Goal: Information Seeking & Learning: Learn about a topic

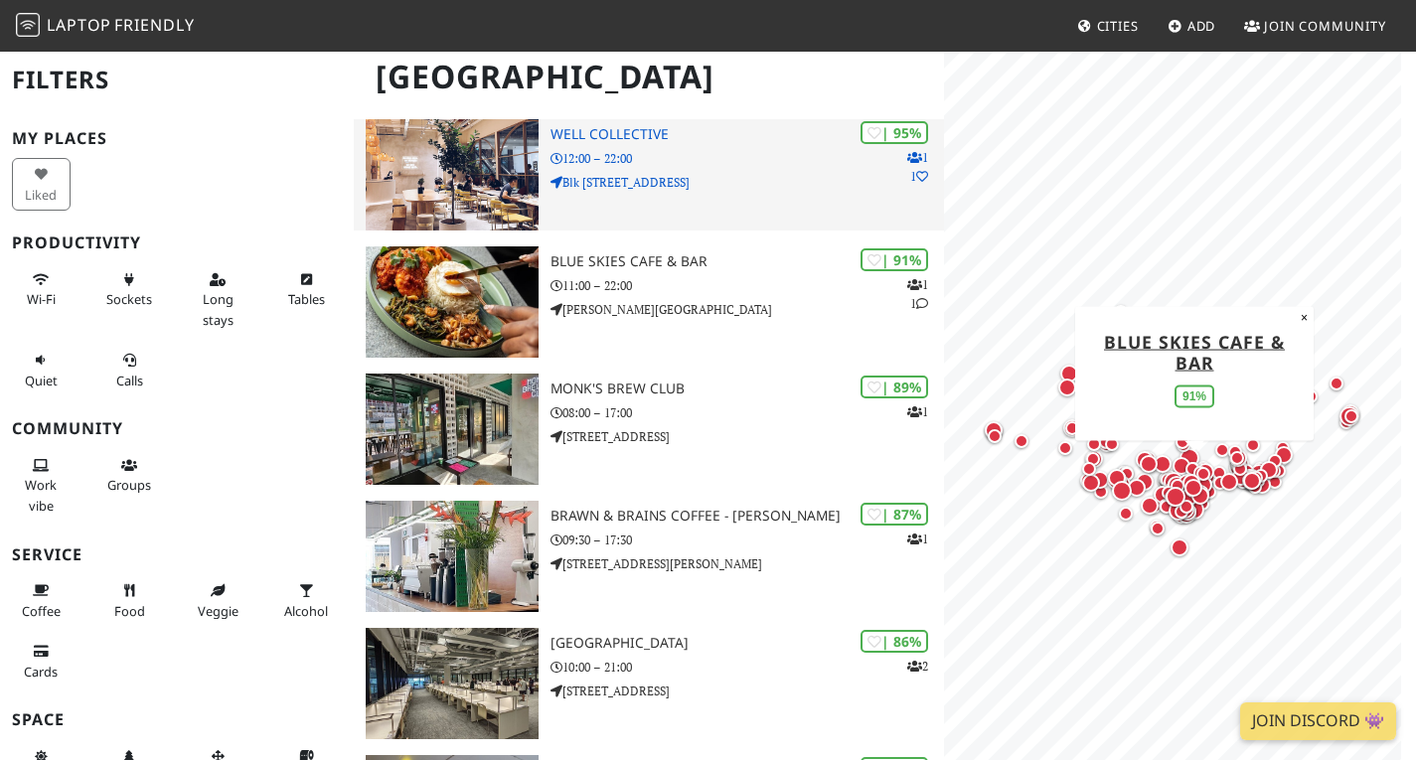
scroll to position [292, 0]
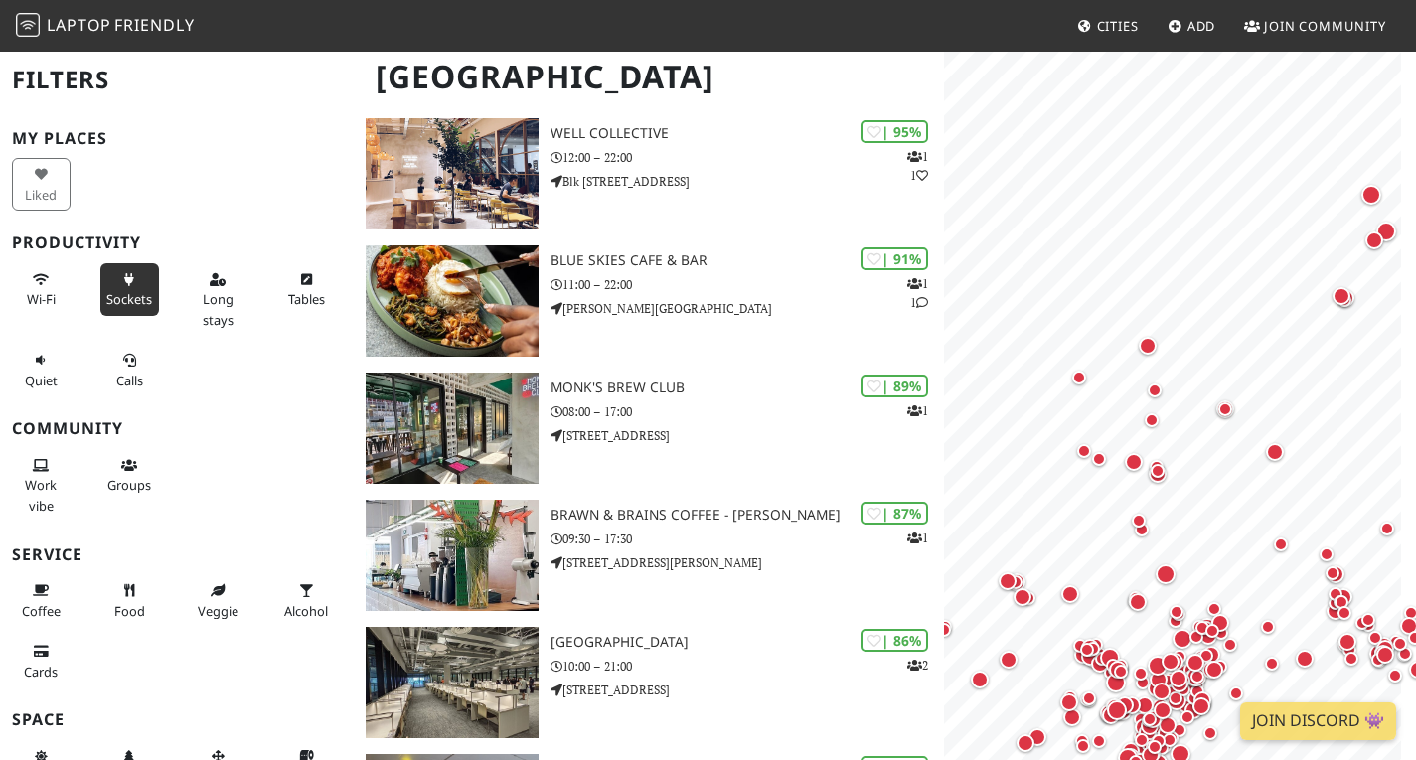
drag, startPoint x: 40, startPoint y: 269, endPoint x: 111, endPoint y: 283, distance: 72.9
click at [40, 269] on button "Wi-Fi" at bounding box center [41, 289] width 59 height 53
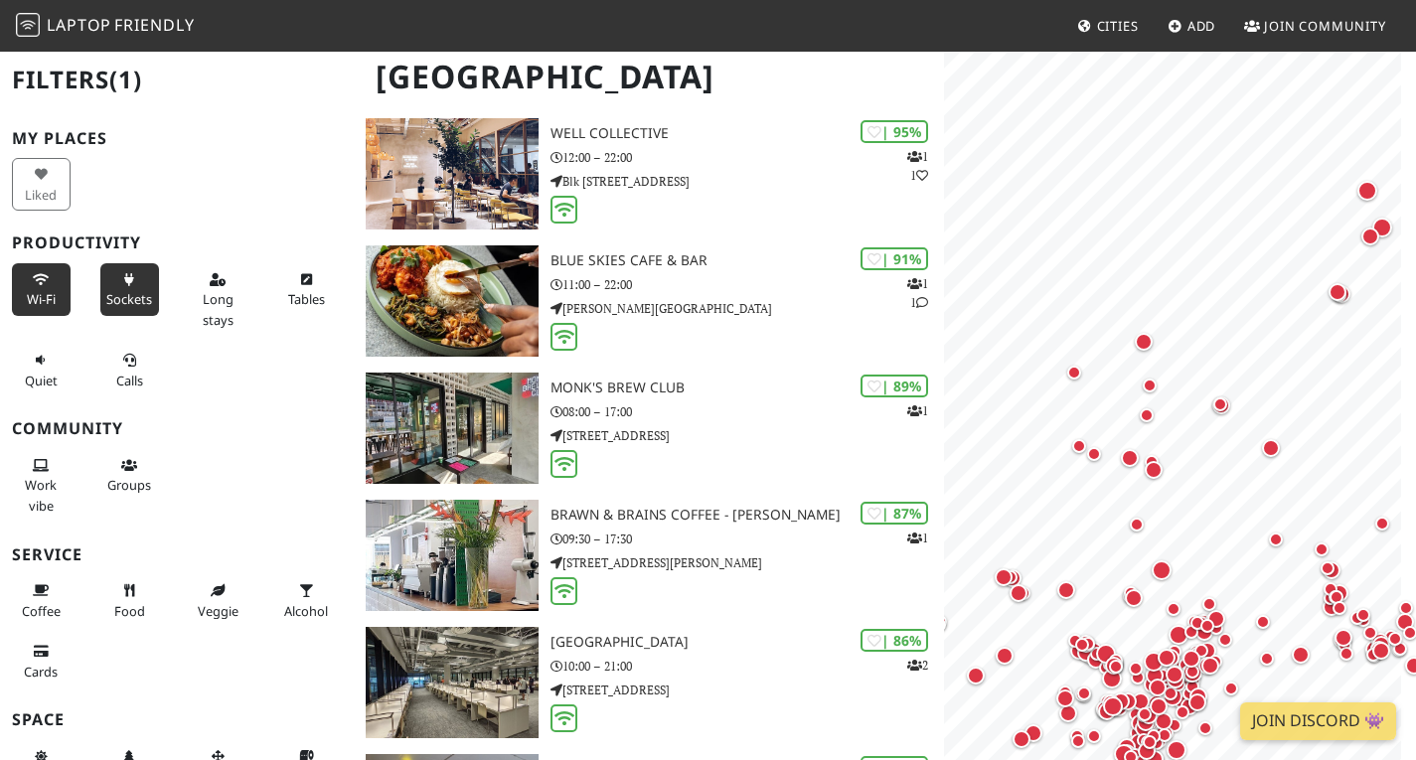
click at [130, 287] on button "Sockets" at bounding box center [129, 289] width 59 height 53
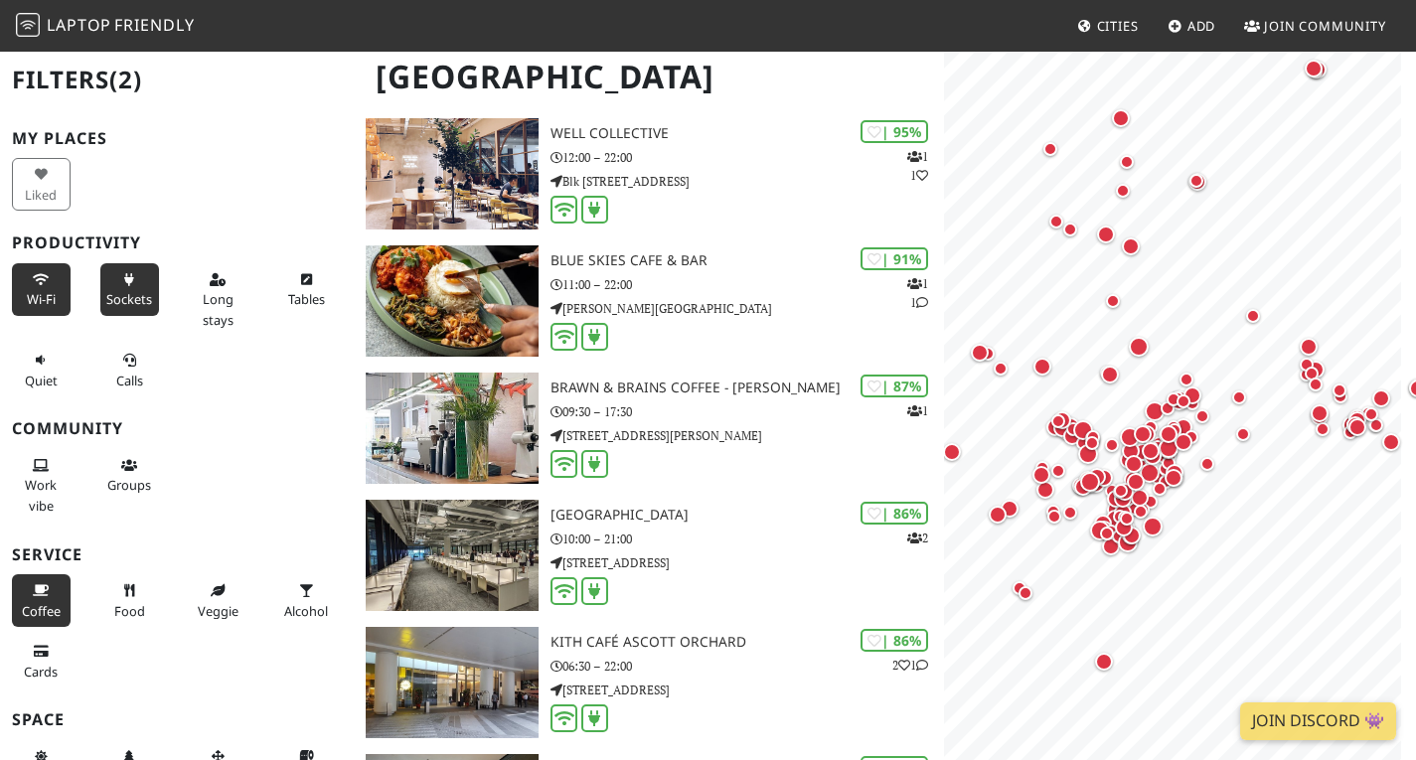
click at [22, 607] on span "Coffee" at bounding box center [41, 611] width 39 height 18
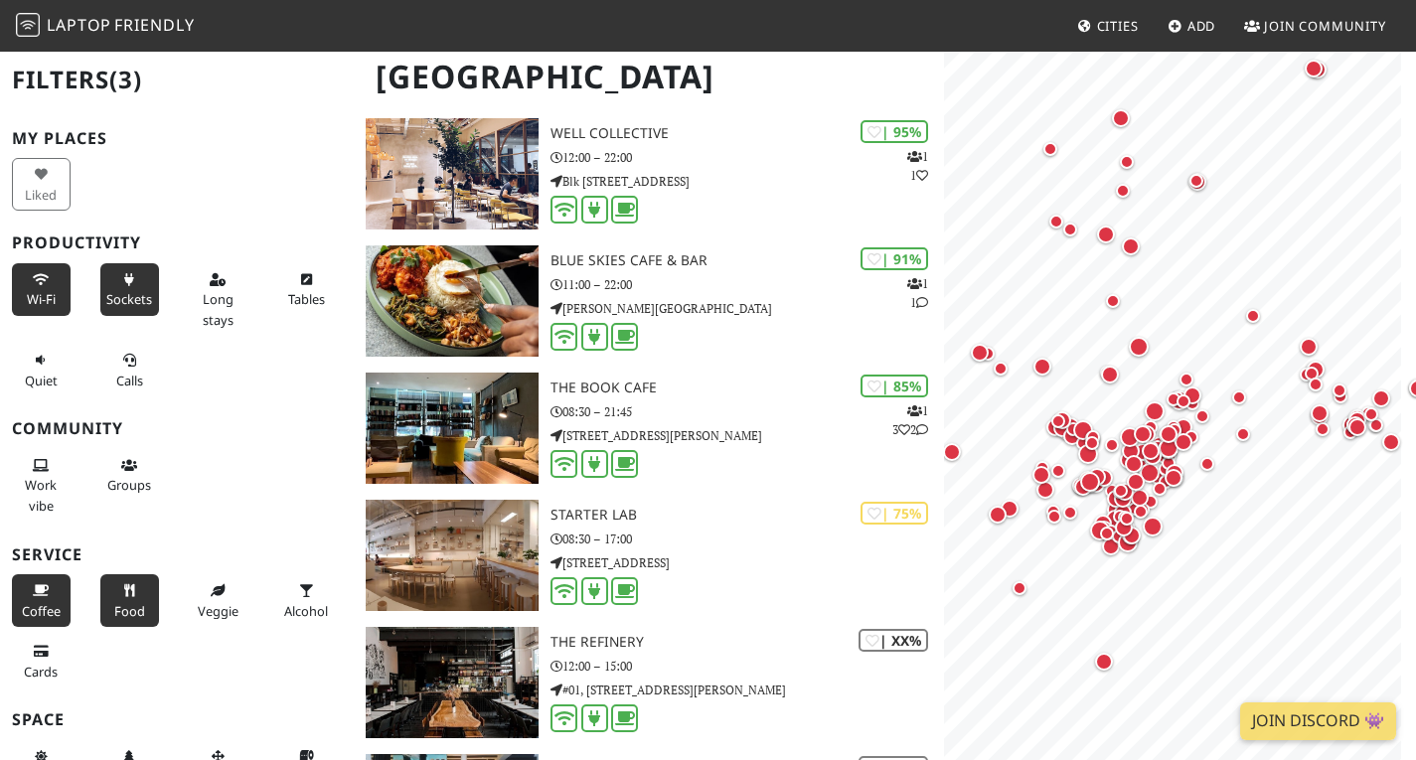
click at [123, 588] on icon at bounding box center [129, 591] width 16 height 13
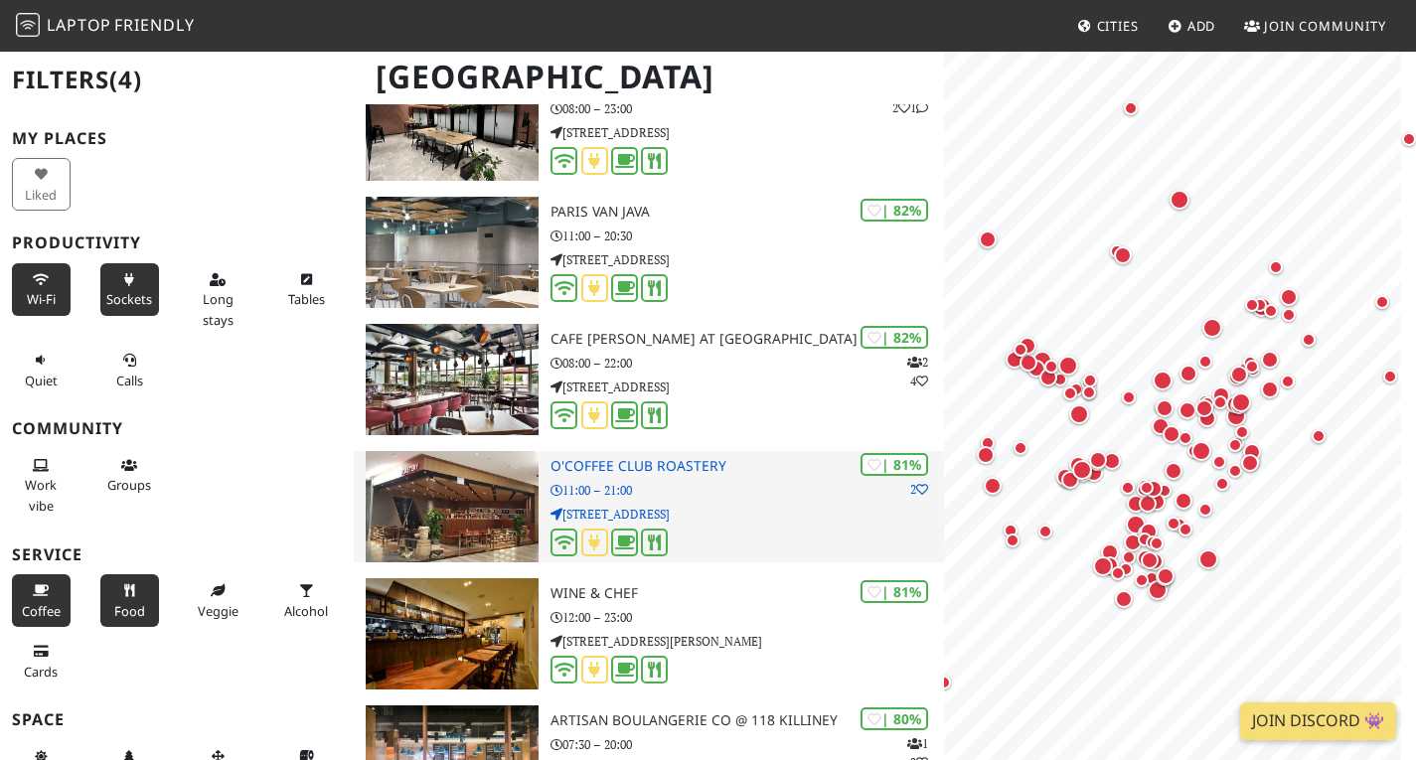
scroll to position [0, 0]
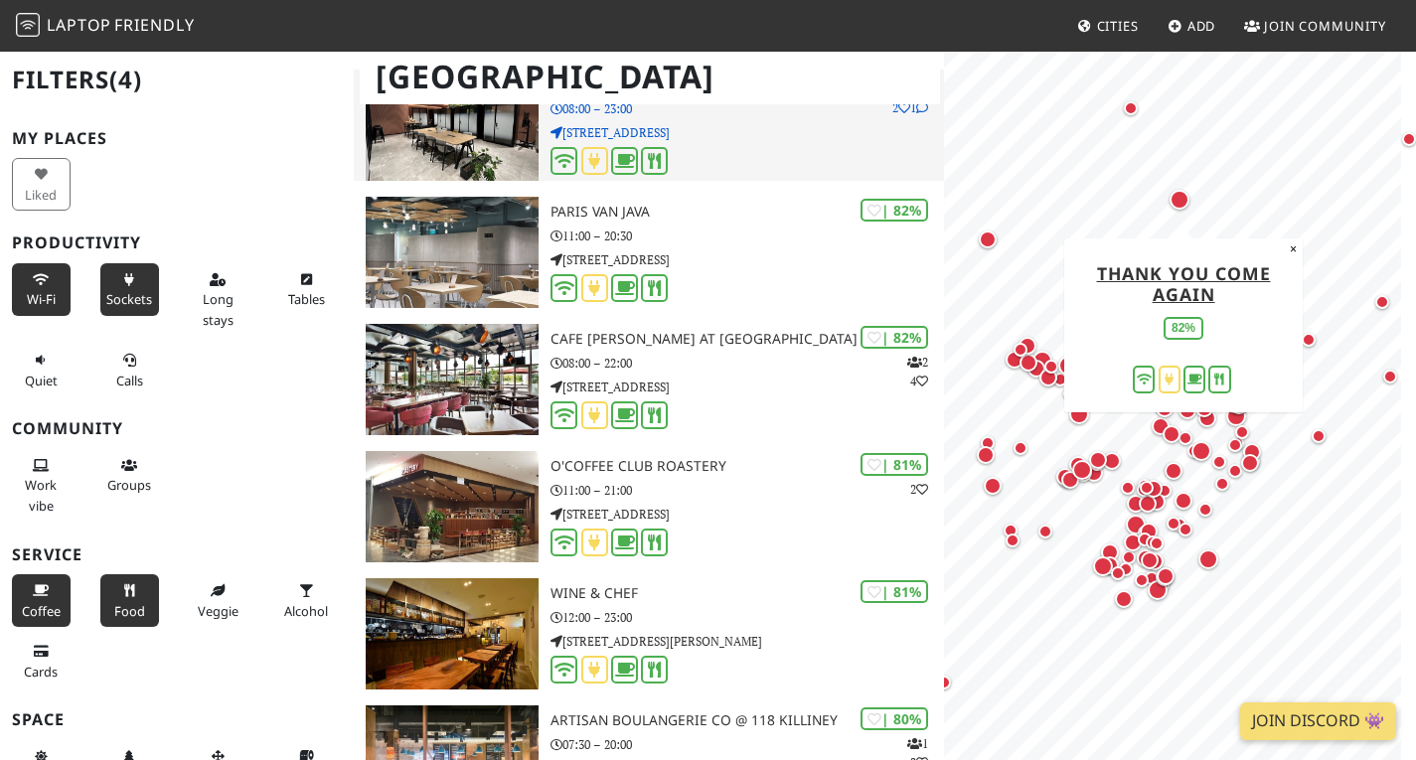
click at [711, 160] on div at bounding box center [748, 162] width 394 height 31
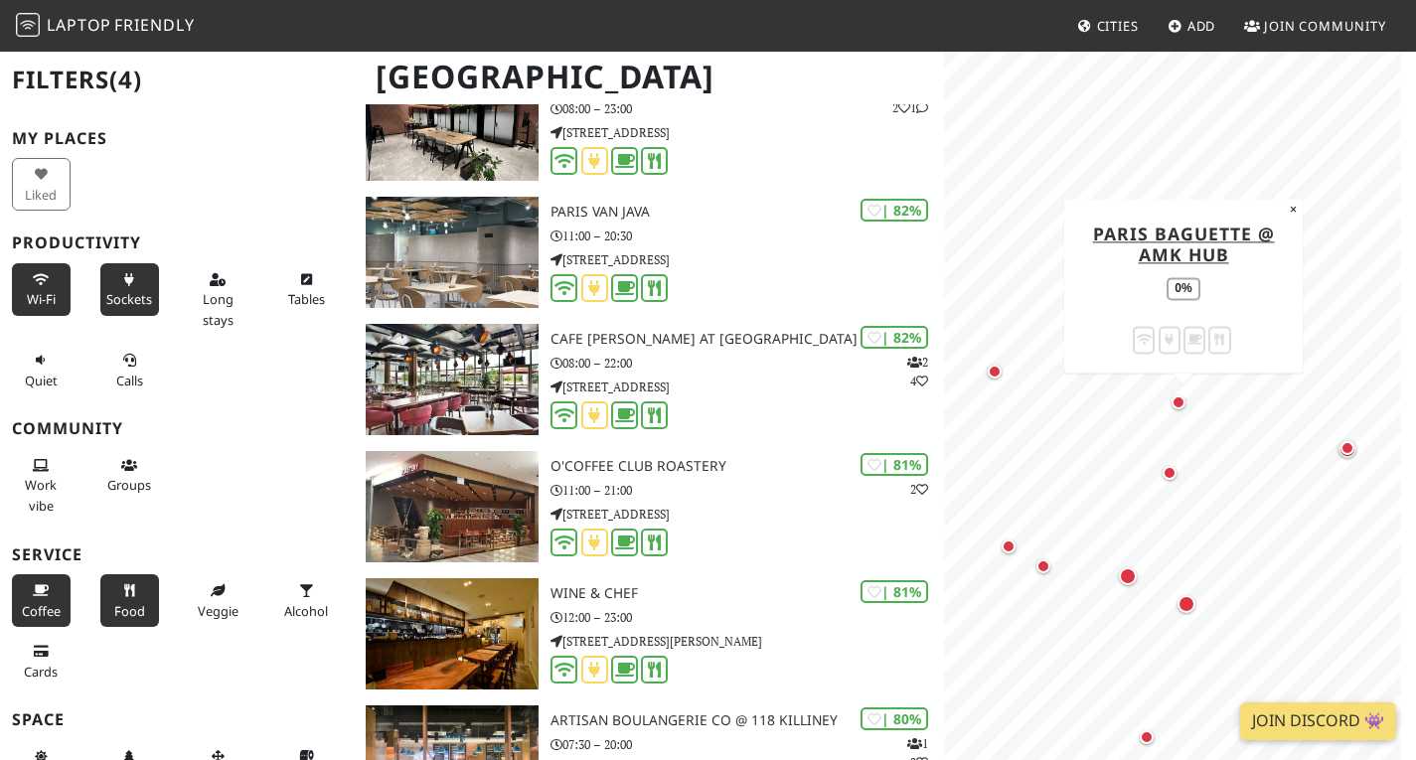
click at [1187, 408] on div "Map marker" at bounding box center [1184, 408] width 24 height 24
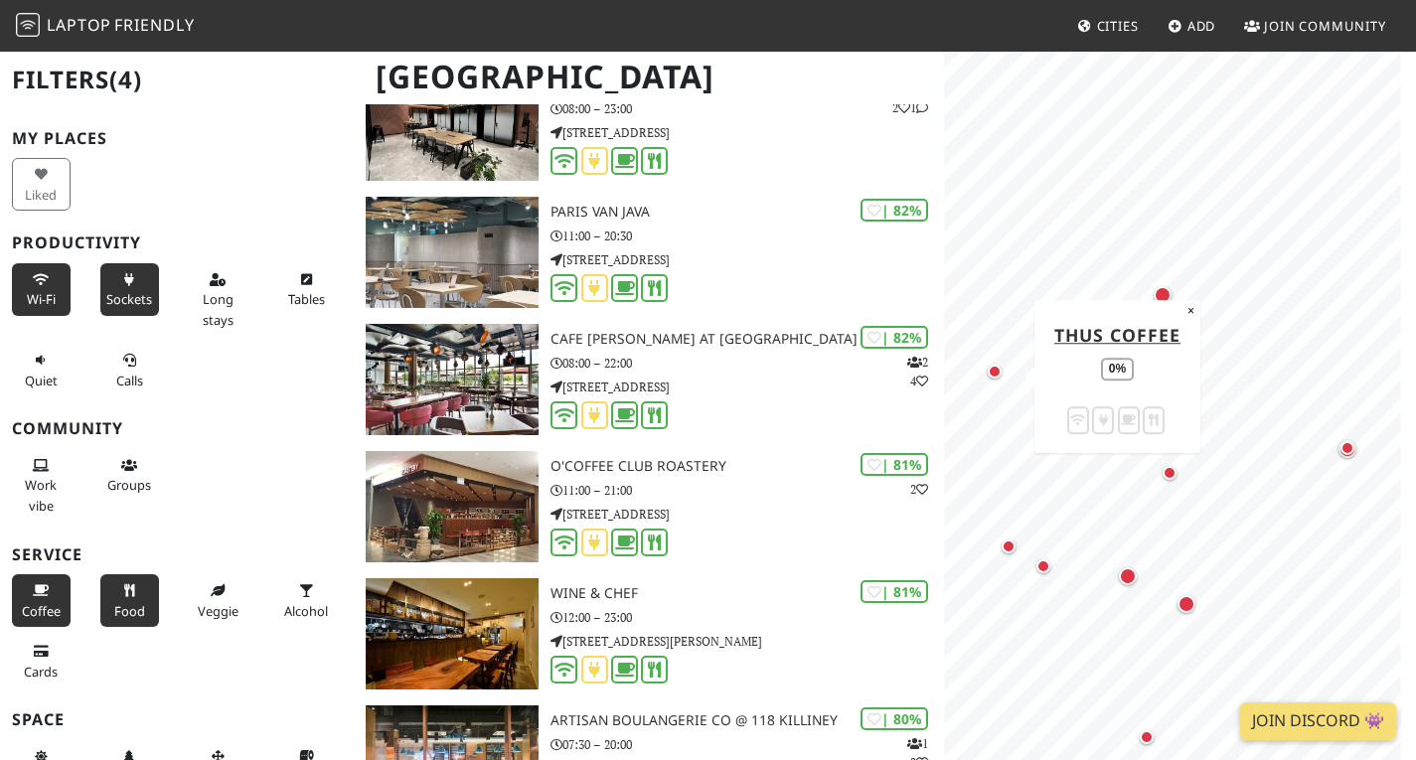
click at [991, 366] on div "Map marker" at bounding box center [995, 372] width 14 height 14
